Goal: Navigation & Orientation: Find specific page/section

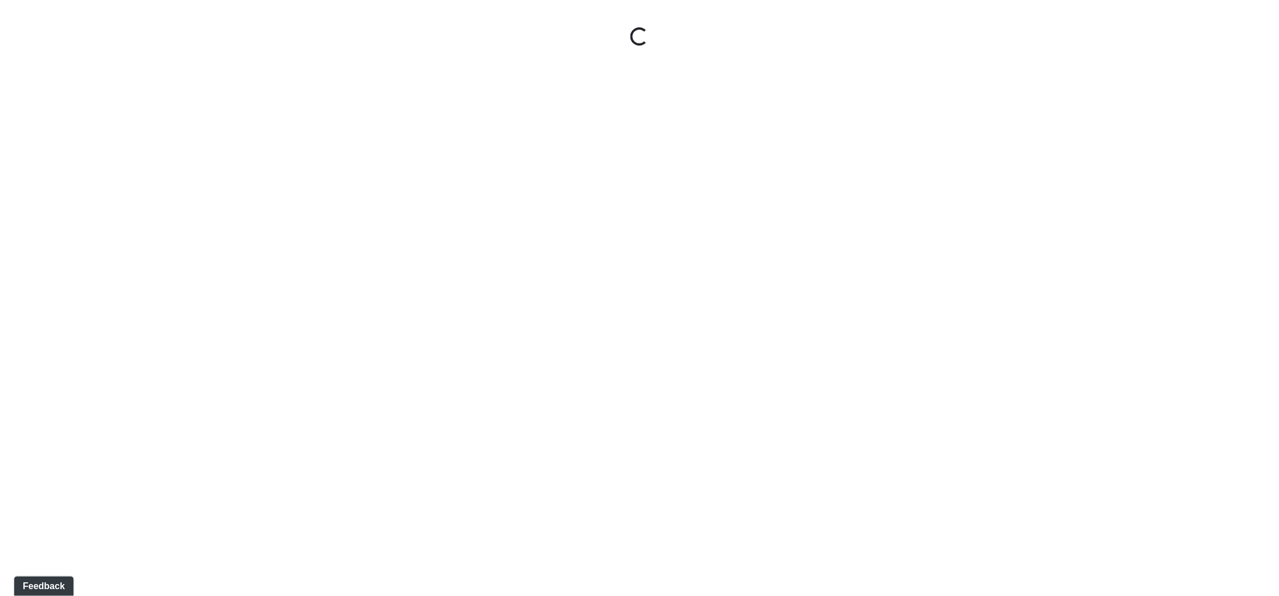
select select "clubhouse-fitness"
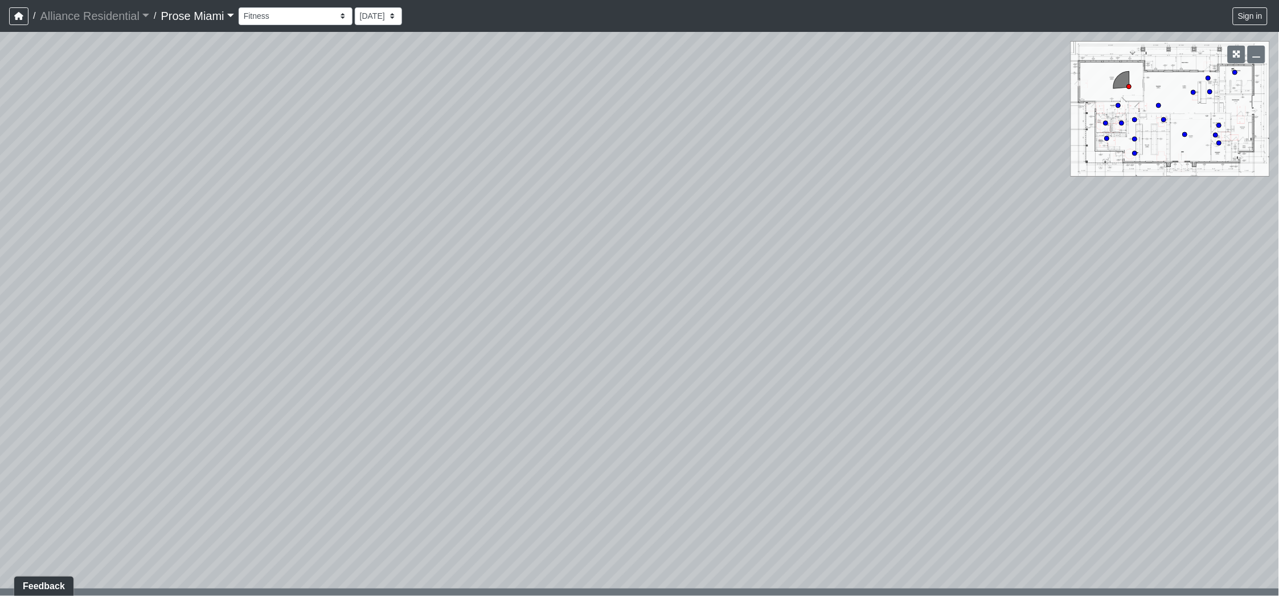
drag, startPoint x: 709, startPoint y: 257, endPoint x: 470, endPoint y: 221, distance: 241.8
click at [470, 221] on div "Loading... [GEOGRAPHIC_DATA]" at bounding box center [639, 314] width 1279 height 564
drag, startPoint x: 699, startPoint y: 214, endPoint x: 368, endPoint y: 286, distance: 339.0
click at [367, 286] on div "Loading... [GEOGRAPHIC_DATA]" at bounding box center [639, 314] width 1279 height 564
drag, startPoint x: 756, startPoint y: 258, endPoint x: 438, endPoint y: 355, distance: 332.1
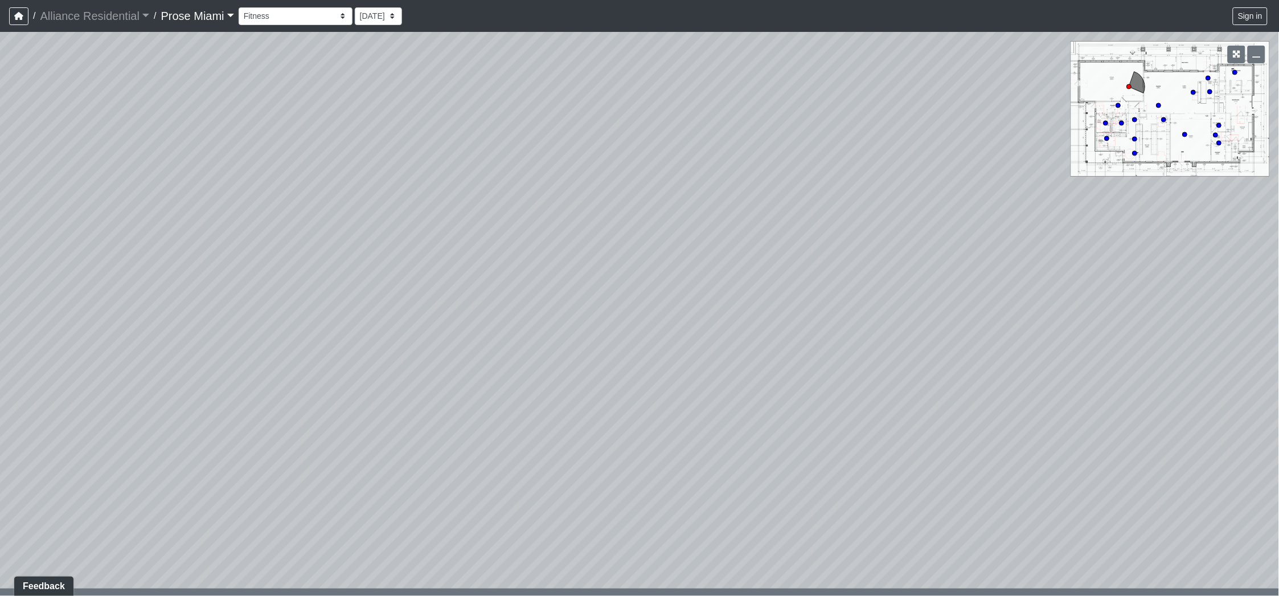
click at [438, 355] on div "Loading... [GEOGRAPHIC_DATA]" at bounding box center [639, 314] width 1279 height 564
drag, startPoint x: 576, startPoint y: 276, endPoint x: 467, endPoint y: 328, distance: 120.5
click at [469, 328] on div "Loading... [GEOGRAPHIC_DATA]" at bounding box center [639, 314] width 1279 height 564
drag, startPoint x: 618, startPoint y: 322, endPoint x: 635, endPoint y: 308, distance: 22.7
click at [635, 308] on div "Loading... [GEOGRAPHIC_DATA]" at bounding box center [639, 314] width 1279 height 564
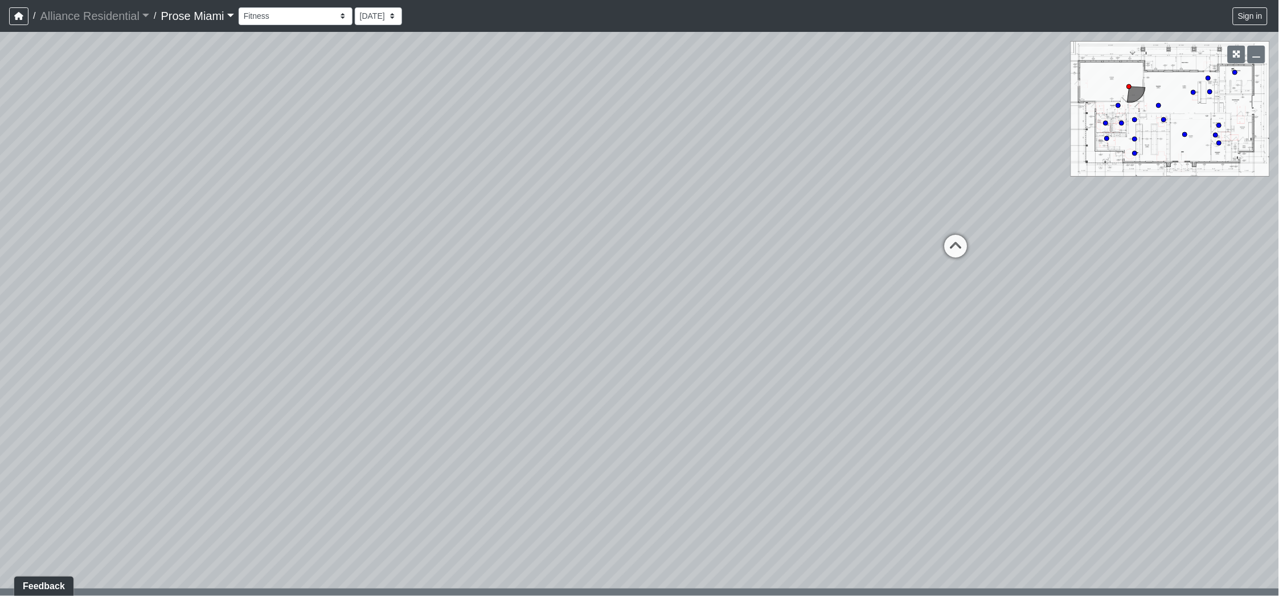
drag, startPoint x: 856, startPoint y: 367, endPoint x: 372, endPoint y: 321, distance: 486.7
click at [373, 321] on div "Loading... [GEOGRAPHIC_DATA]" at bounding box center [639, 314] width 1279 height 564
drag, startPoint x: 943, startPoint y: 368, endPoint x: 461, endPoint y: 356, distance: 483.0
click at [461, 356] on div "Loading... [GEOGRAPHIC_DATA]" at bounding box center [639, 314] width 1279 height 564
drag, startPoint x: 1010, startPoint y: 363, endPoint x: 453, endPoint y: 461, distance: 565.8
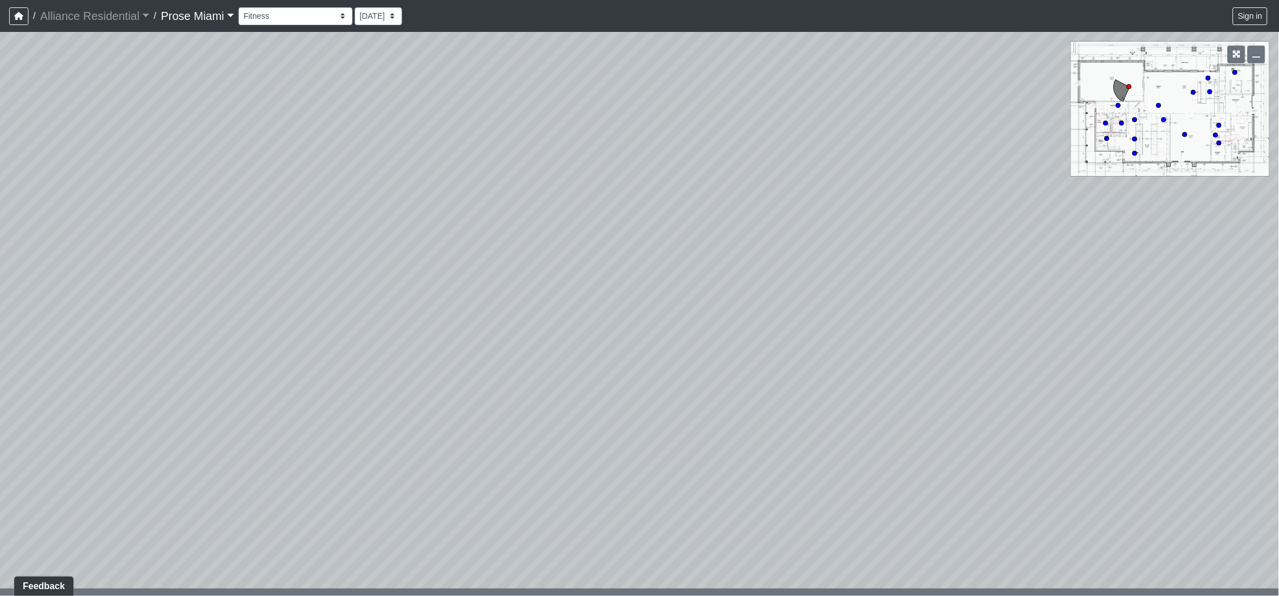
click at [443, 462] on div "Loading... [GEOGRAPHIC_DATA]" at bounding box center [639, 314] width 1279 height 564
drag, startPoint x: 828, startPoint y: 401, endPoint x: 685, endPoint y: 446, distance: 149.1
click at [685, 446] on div "Loading... [GEOGRAPHIC_DATA]" at bounding box center [639, 314] width 1279 height 564
